Goal: Task Accomplishment & Management: Manage account settings

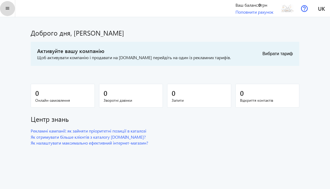
click at [5, 9] on mat-icon "menu" at bounding box center [7, 8] width 7 height 7
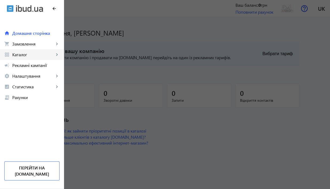
click at [37, 54] on span "Каталог" at bounding box center [33, 54] width 42 height 5
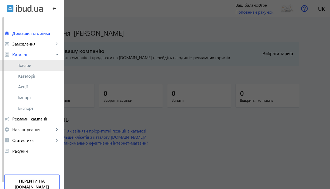
click at [34, 66] on span "Товари" at bounding box center [38, 65] width 41 height 5
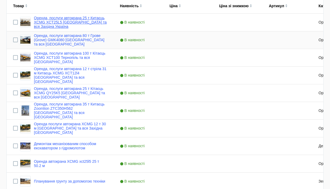
scroll to position [126, 0]
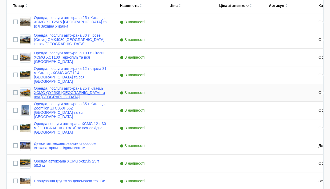
click at [65, 91] on link "Оренда, послуги автокрана 25 т Кітаєць XCMG QY25K5 [GEOGRAPHIC_DATA] та вся [GE…" at bounding box center [70, 92] width 73 height 13
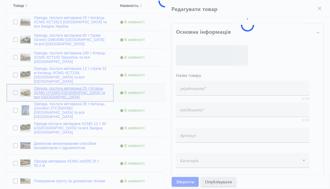
type input "Оренда, послуги автокрана 25 т Кітаєць XCMG QY25K5 [GEOGRAPHIC_DATA] та вся [GE…"
type input "Аренда, услуги автокрана 25 т Китаєць XCMG QY25K5 [GEOGRAPHIC_DATA] та вся [GEO…"
type input "8"
type input "Оренда, послуги автокрана 25 т Китаєць XCMG QY25K5 [GEOGRAPHIC_DATA] та вся [GE…"
type input "Аренда, услуги автокрана 25 т Китаєць XCMG QY25K5 [GEOGRAPHIC_DATA] та вся [GEO…"
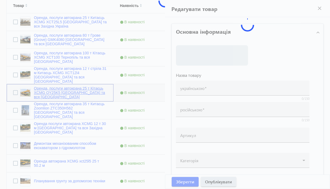
type textarea "Loremi dolorsita CONS AD44E1 (29 sedd) e temporincidi utlabo 25 + 5 etdolo m Al…"
type input "Оренда автокрана, послуги автокрана, автокран XCMG QY25K5, автокран 25 тонн, ст…"
type input "Аренда автокрана, услуги автокрана, автокран XCMG QY25K5, автокран 25 тонн, стр…"
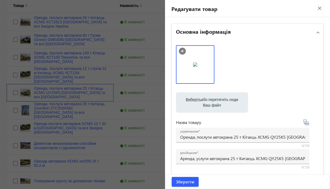
click at [198, 62] on img at bounding box center [195, 64] width 4 height 4
click at [99, 92] on div at bounding box center [165, 94] width 330 height 189
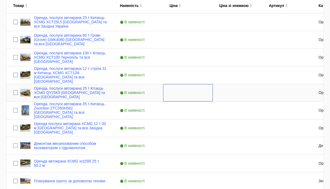
click at [190, 89] on div "Press SPACE to select this row." at bounding box center [188, 92] width 50 height 17
click at [115, 94] on div "В наявності" at bounding box center [139, 92] width 50 height 17
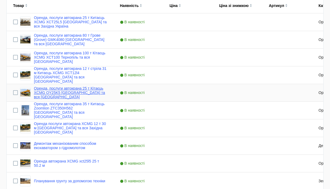
click at [90, 94] on link "Оренда, послуги автокрана 25 т Кітаєць XCMG QY25K5 [GEOGRAPHIC_DATA] та вся [GE…" at bounding box center [70, 92] width 73 height 13
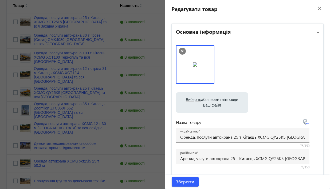
click at [25, 94] on div at bounding box center [165, 94] width 330 height 189
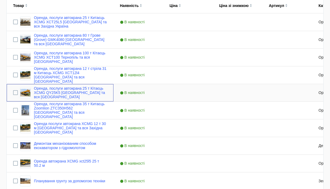
click at [25, 93] on img "Press SPACE to select this row." at bounding box center [25, 92] width 11 height 11
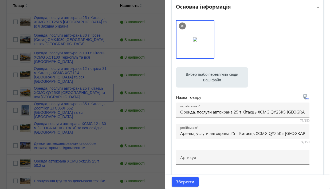
scroll to position [0, 0]
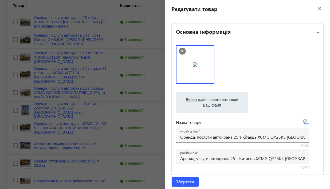
click at [316, 9] on mat-icon "close" at bounding box center [320, 8] width 8 height 8
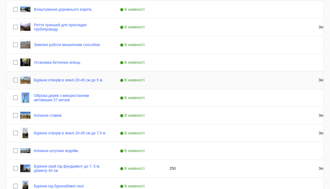
scroll to position [422, 0]
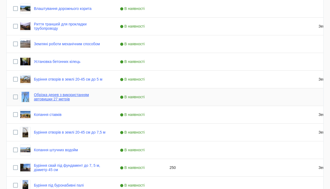
click at [66, 94] on link "Обрізка дерев з використанням автовишки 27 метрів" at bounding box center [70, 96] width 73 height 9
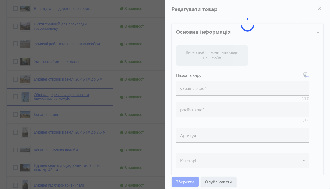
type input "Обрізка дерев з використанням автовишки 27 метрів"
type input "Обрезка деревьев с использованием автовышки 27 метров"
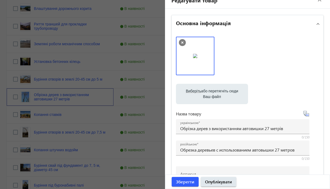
scroll to position [0, 0]
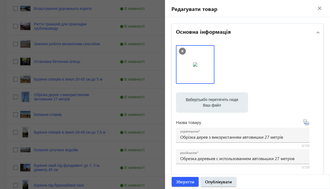
click at [317, 9] on mat-icon "close" at bounding box center [320, 8] width 8 height 8
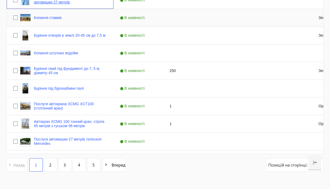
scroll to position [531, 0]
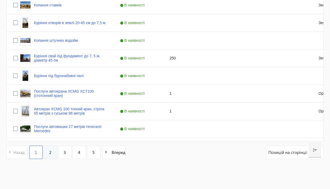
click at [52, 150] on link "2" at bounding box center [50, 151] width 13 height 13
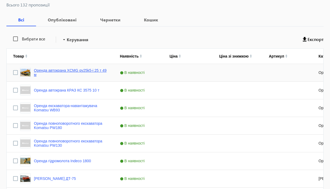
scroll to position [98, 0]
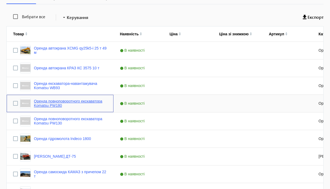
click at [72, 104] on link "Оренда повноповоротного екскаватора Komatsu PW180" at bounding box center [70, 103] width 73 height 9
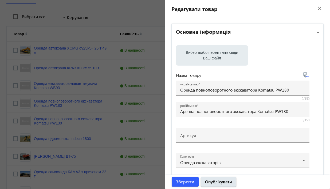
click at [316, 9] on mat-icon "close" at bounding box center [320, 8] width 8 height 8
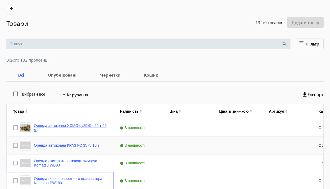
scroll to position [0, 0]
